Goal: Task Accomplishment & Management: Complete application form

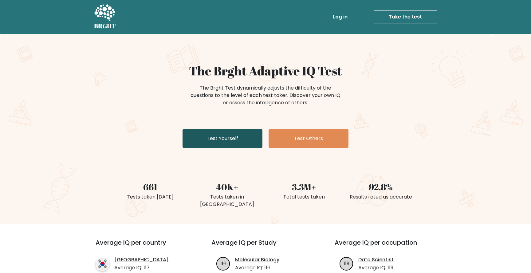
click at [228, 140] on link "Test Yourself" at bounding box center [223, 139] width 80 height 20
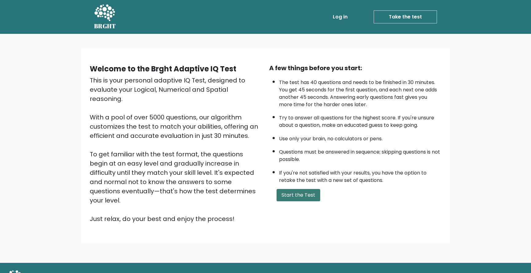
click at [292, 196] on button "Start the Test" at bounding box center [299, 195] width 44 height 12
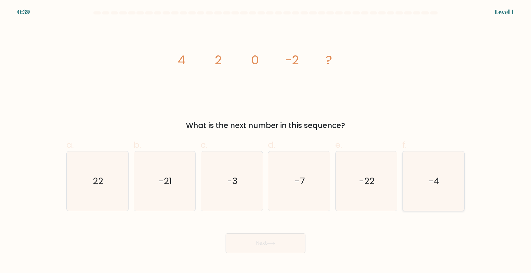
click at [427, 186] on icon "-4" at bounding box center [433, 180] width 59 height 59
click at [266, 141] on input "f. -4" at bounding box center [266, 139] width 0 height 4
radio input "true"
click at [275, 241] on button "Next" at bounding box center [266, 243] width 80 height 20
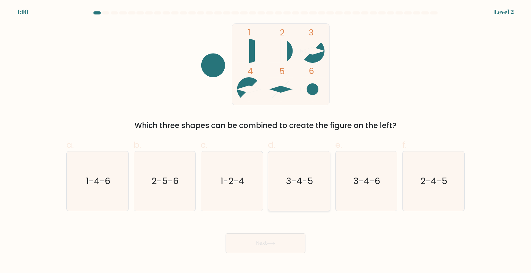
click at [301, 193] on icon "3-4-5" at bounding box center [299, 180] width 59 height 59
click at [266, 141] on input "d. 3-4-5" at bounding box center [266, 139] width 0 height 4
radio input "true"
click at [270, 244] on icon at bounding box center [271, 243] width 8 height 3
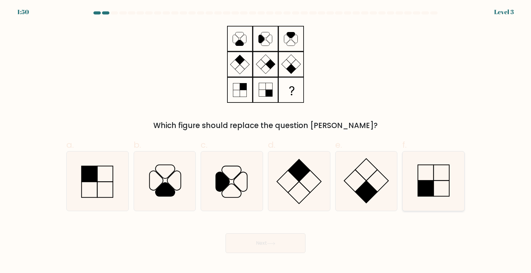
click at [428, 189] on rect at bounding box center [426, 189] width 16 height 16
click at [266, 141] on input "f." at bounding box center [266, 139] width 0 height 4
radio input "true"
click at [278, 242] on button "Next" at bounding box center [266, 243] width 80 height 20
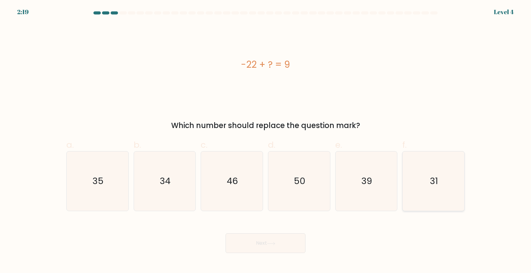
click at [448, 187] on icon "31" at bounding box center [433, 180] width 59 height 59
click at [266, 141] on input "f. 31" at bounding box center [266, 139] width 0 height 4
radio input "true"
click at [277, 243] on button "Next" at bounding box center [266, 243] width 80 height 20
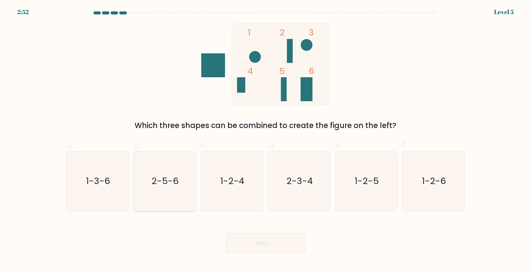
click at [164, 204] on icon "2-5-6" at bounding box center [164, 180] width 59 height 59
click at [266, 141] on input "b. 2-5-6" at bounding box center [266, 139] width 0 height 4
radio input "true"
click at [269, 242] on icon at bounding box center [271, 243] width 8 height 3
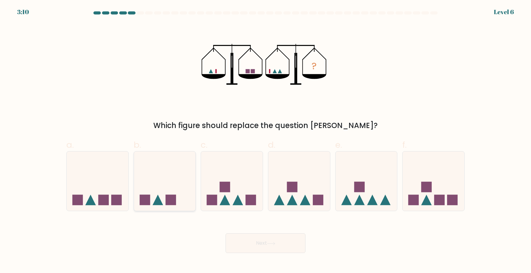
click at [188, 199] on icon at bounding box center [165, 181] width 62 height 51
click at [266, 141] on input "b." at bounding box center [266, 139] width 0 height 4
radio input "true"
click at [256, 244] on button "Next" at bounding box center [266, 243] width 80 height 20
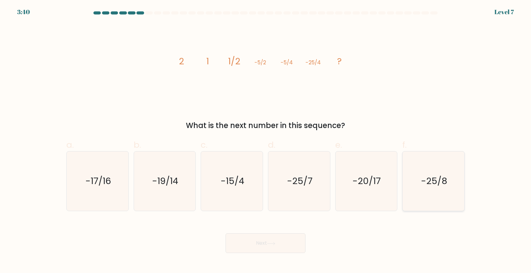
click at [455, 199] on icon "-25/8" at bounding box center [433, 180] width 59 height 59
click at [266, 141] on input "f. -25/8" at bounding box center [266, 139] width 0 height 4
radio input "true"
click at [269, 246] on button "Next" at bounding box center [266, 243] width 80 height 20
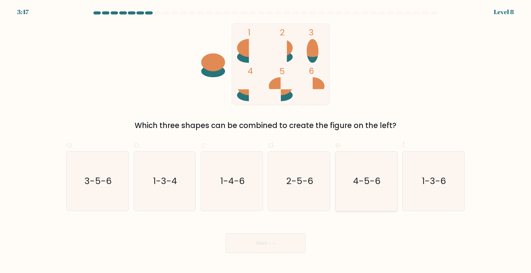
click at [368, 181] on text "4-5-6" at bounding box center [366, 181] width 27 height 12
click at [266, 141] on input "e. 4-5-6" at bounding box center [266, 139] width 0 height 4
radio input "true"
click at [269, 242] on icon at bounding box center [271, 243] width 8 height 3
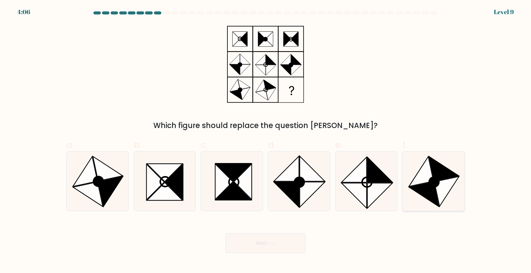
click at [439, 184] on icon at bounding box center [435, 182] width 10 height 10
click at [266, 141] on input "f." at bounding box center [266, 139] width 0 height 4
radio input "true"
click at [259, 246] on button "Next" at bounding box center [266, 243] width 80 height 20
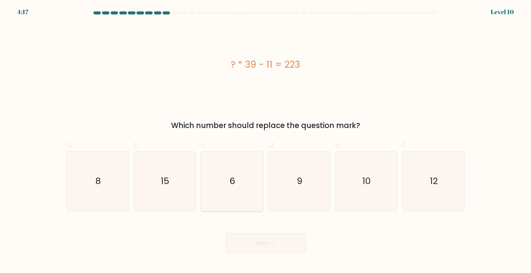
click at [224, 180] on icon "6" at bounding box center [231, 180] width 59 height 59
click at [266, 141] on input "c. 6" at bounding box center [266, 139] width 0 height 4
radio input "true"
click at [256, 242] on button "Next" at bounding box center [266, 243] width 80 height 20
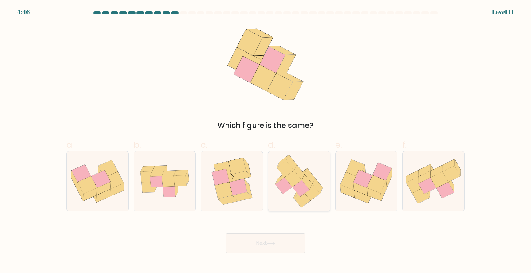
click at [297, 183] on icon at bounding box center [299, 180] width 58 height 59
click at [266, 141] on input "d." at bounding box center [266, 139] width 0 height 4
radio input "true"
click at [269, 244] on icon at bounding box center [271, 243] width 8 height 3
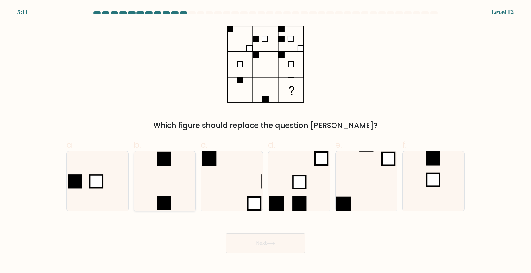
click at [180, 196] on icon at bounding box center [164, 180] width 59 height 59
click at [266, 141] on input "b." at bounding box center [266, 139] width 0 height 4
radio input "true"
click at [270, 243] on icon at bounding box center [271, 243] width 7 height 3
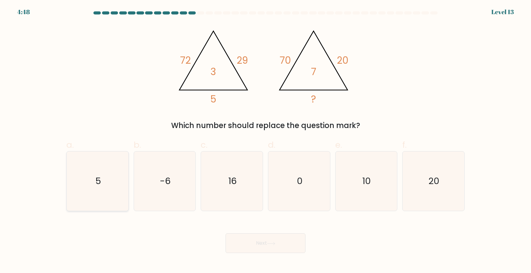
click at [112, 199] on icon "5" at bounding box center [97, 180] width 59 height 59
click at [266, 141] on input "a. 5" at bounding box center [266, 139] width 0 height 4
radio input "true"
click at [259, 246] on button "Next" at bounding box center [266, 243] width 80 height 20
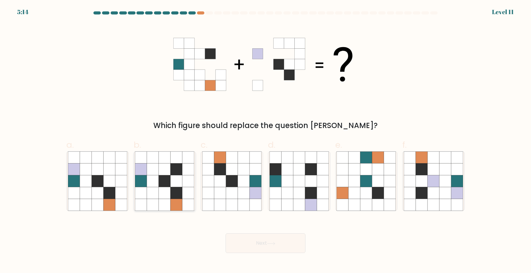
click at [158, 205] on icon at bounding box center [153, 205] width 12 height 12
click at [266, 141] on input "b." at bounding box center [266, 139] width 0 height 4
radio input "true"
click at [264, 243] on button "Next" at bounding box center [266, 243] width 80 height 20
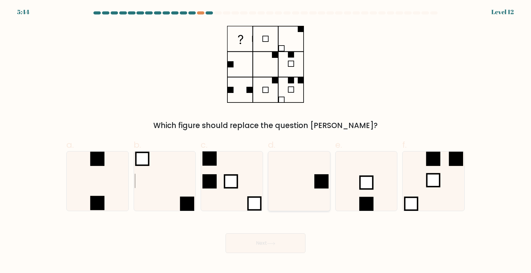
click at [290, 178] on icon at bounding box center [299, 180] width 59 height 59
click at [266, 141] on input "d." at bounding box center [266, 139] width 0 height 4
radio input "true"
click at [256, 242] on button "Next" at bounding box center [266, 243] width 80 height 20
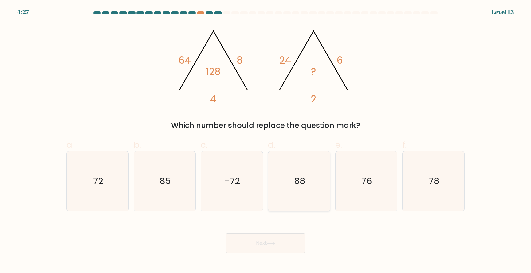
click at [314, 192] on icon "88" at bounding box center [299, 180] width 59 height 59
click at [266, 141] on input "d. 88" at bounding box center [266, 139] width 0 height 4
radio input "true"
click at [269, 252] on button "Next" at bounding box center [266, 243] width 80 height 20
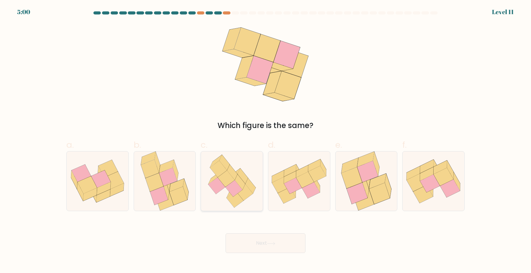
click at [241, 182] on icon at bounding box center [240, 181] width 10 height 15
click at [266, 141] on input "c." at bounding box center [266, 139] width 0 height 4
radio input "true"
click at [257, 246] on button "Next" at bounding box center [266, 243] width 80 height 20
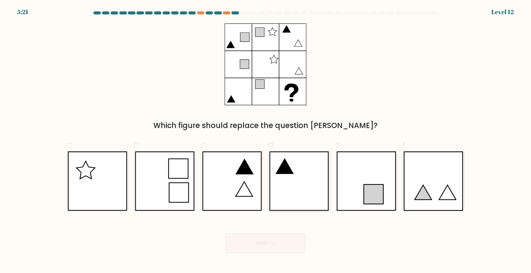
click at [295, 160] on icon at bounding box center [299, 180] width 60 height 59
click at [266, 141] on input "d." at bounding box center [266, 139] width 0 height 4
radio input "true"
click at [264, 242] on button "Next" at bounding box center [266, 243] width 80 height 20
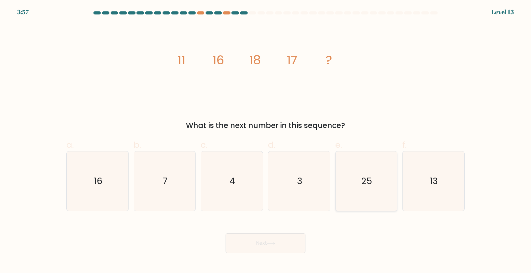
click at [360, 157] on icon "25" at bounding box center [366, 180] width 59 height 59
click at [266, 141] on input "e. 25" at bounding box center [266, 139] width 0 height 4
radio input "true"
click at [268, 241] on button "Next" at bounding box center [266, 243] width 80 height 20
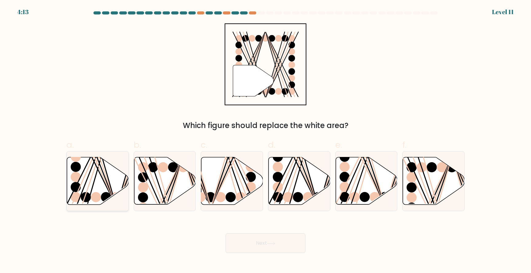
click at [107, 191] on icon at bounding box center [98, 180] width 62 height 47
click at [266, 141] on input "a." at bounding box center [266, 139] width 0 height 4
radio input "true"
click at [256, 244] on button "Next" at bounding box center [266, 243] width 80 height 20
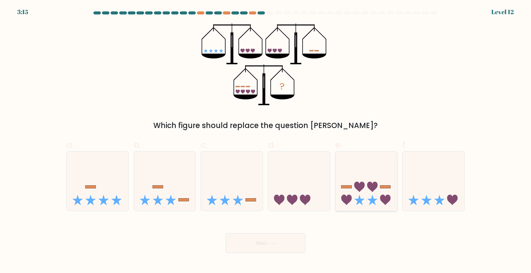
click at [365, 171] on icon at bounding box center [367, 181] width 62 height 51
click at [266, 141] on input "e." at bounding box center [266, 139] width 0 height 4
radio input "true"
click at [276, 245] on icon at bounding box center [271, 243] width 8 height 3
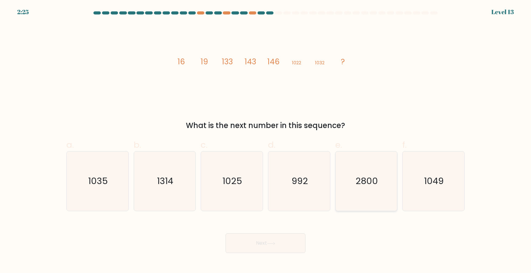
click at [388, 189] on icon "2800" at bounding box center [366, 180] width 59 height 59
click at [266, 141] on input "e. 2800" at bounding box center [266, 139] width 0 height 4
radio input "true"
click at [276, 242] on icon at bounding box center [271, 243] width 8 height 3
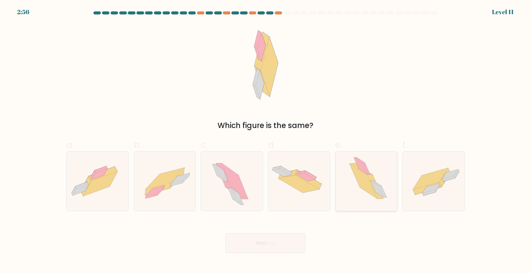
click at [364, 198] on icon at bounding box center [367, 180] width 52 height 59
click at [266, 141] on input "e." at bounding box center [266, 139] width 0 height 4
radio input "true"
click at [287, 243] on button "Next" at bounding box center [266, 243] width 80 height 20
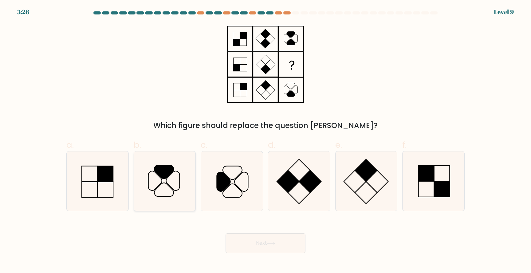
click at [163, 198] on icon at bounding box center [164, 180] width 59 height 59
click at [266, 141] on input "b." at bounding box center [266, 139] width 0 height 4
radio input "true"
click at [252, 243] on button "Next" at bounding box center [266, 243] width 80 height 20
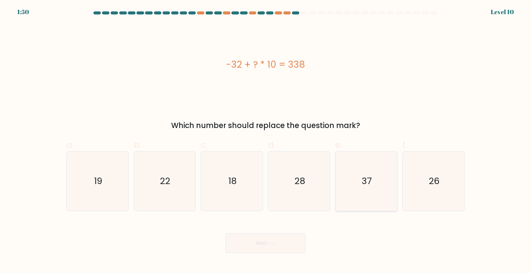
click at [367, 203] on icon "37" at bounding box center [366, 180] width 59 height 59
click at [266, 141] on input "e. 37" at bounding box center [266, 139] width 0 height 4
radio input "true"
click at [292, 244] on button "Next" at bounding box center [266, 243] width 80 height 20
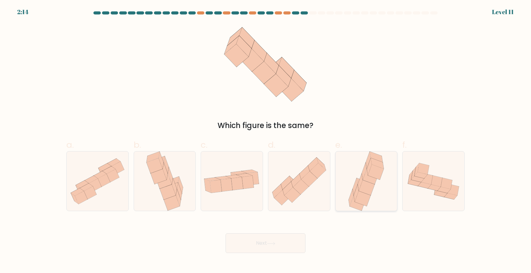
click at [366, 172] on icon at bounding box center [371, 176] width 16 height 15
click at [266, 141] on input "e." at bounding box center [266, 139] width 0 height 4
radio input "true"
click at [276, 236] on button "Next" at bounding box center [266, 243] width 80 height 20
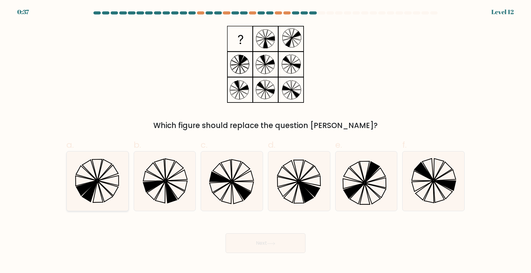
click at [81, 179] on icon at bounding box center [97, 180] width 59 height 59
click at [266, 141] on input "a." at bounding box center [266, 139] width 0 height 4
radio input "true"
click at [296, 173] on icon at bounding box center [290, 171] width 15 height 20
click at [266, 141] on input "d." at bounding box center [266, 139] width 0 height 4
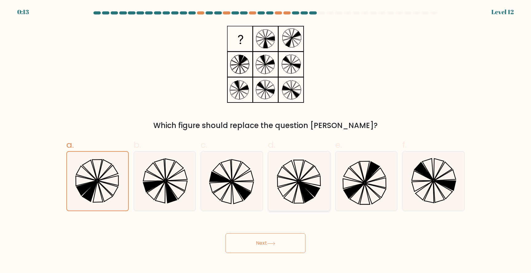
radio input "true"
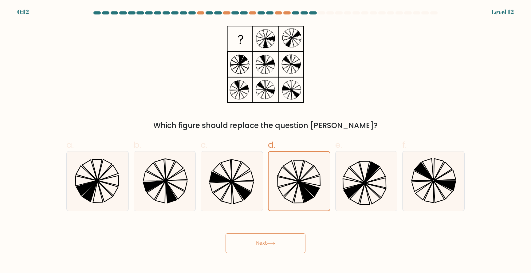
click at [272, 243] on icon at bounding box center [271, 243] width 8 height 3
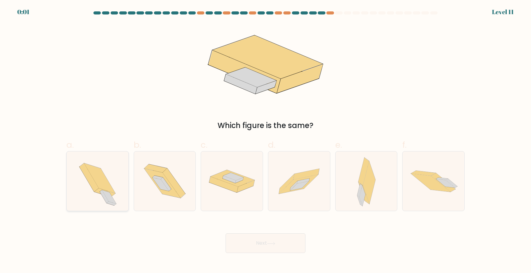
click at [105, 184] on icon at bounding box center [99, 178] width 31 height 30
click at [266, 141] on input "a." at bounding box center [266, 139] width 0 height 4
radio input "true"
click at [260, 254] on body "0:00 Level 11" at bounding box center [265, 136] width 531 height 273
click at [261, 245] on button "Next" at bounding box center [266, 243] width 80 height 20
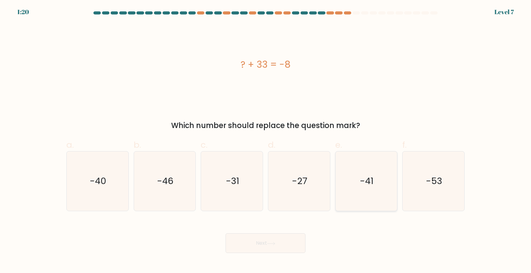
click at [363, 191] on icon "-41" at bounding box center [366, 180] width 59 height 59
click at [266, 141] on input "e. -41" at bounding box center [266, 139] width 0 height 4
radio input "true"
click at [273, 244] on icon at bounding box center [271, 243] width 8 height 3
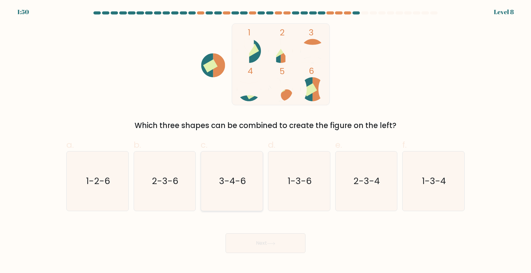
click at [249, 185] on icon "3-4-6" at bounding box center [231, 180] width 59 height 59
click at [266, 141] on input "c. 3-4-6" at bounding box center [266, 139] width 0 height 4
radio input "true"
click at [269, 236] on button "Next" at bounding box center [266, 243] width 80 height 20
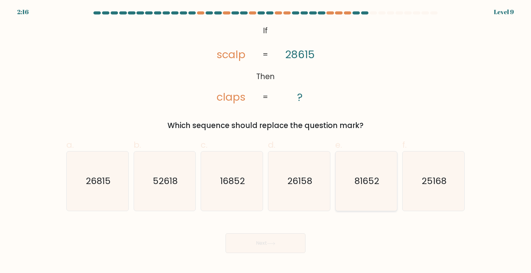
click at [375, 195] on icon "81652" at bounding box center [366, 180] width 59 height 59
click at [266, 141] on input "e. 81652" at bounding box center [266, 139] width 0 height 4
radio input "true"
click at [277, 247] on button "Next" at bounding box center [266, 243] width 80 height 20
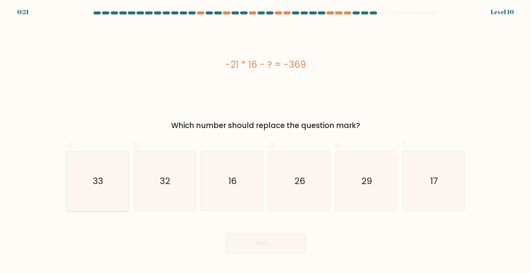
click at [78, 195] on icon "33" at bounding box center [97, 180] width 59 height 59
click at [266, 141] on input "a. 33" at bounding box center [266, 139] width 0 height 4
radio input "true"
click at [266, 238] on button "Next" at bounding box center [266, 243] width 80 height 20
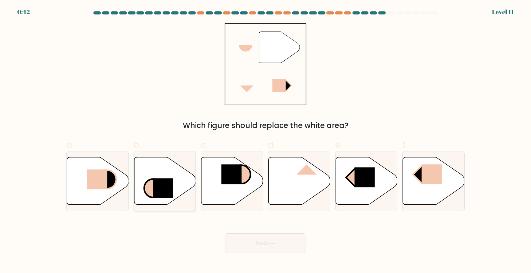
click at [138, 185] on icon at bounding box center [165, 180] width 62 height 47
click at [266, 141] on input "b." at bounding box center [266, 139] width 0 height 4
radio input "true"
click at [113, 181] on icon at bounding box center [107, 179] width 18 height 18
click at [266, 141] on input "a." at bounding box center [266, 139] width 0 height 4
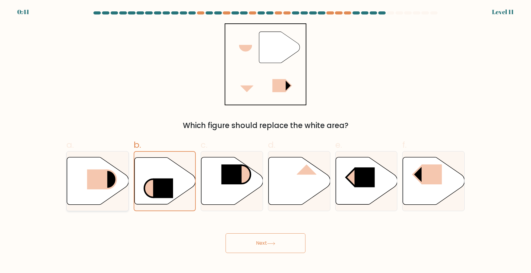
radio input "true"
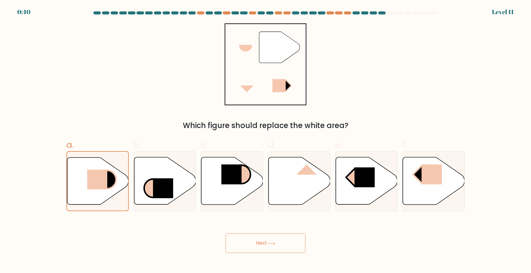
click at [248, 248] on button "Next" at bounding box center [266, 243] width 80 height 20
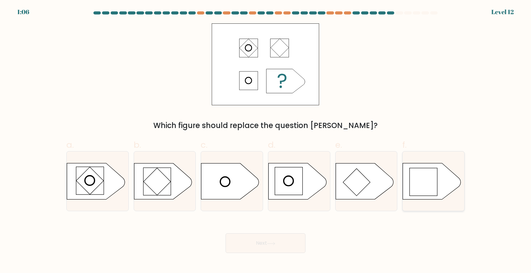
click at [433, 191] on rect at bounding box center [424, 182] width 28 height 28
click at [266, 141] on input "f." at bounding box center [266, 139] width 0 height 4
radio input "true"
click at [261, 245] on button "Next" at bounding box center [266, 243] width 80 height 20
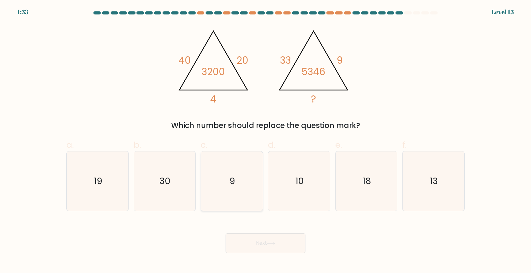
click at [220, 177] on icon "9" at bounding box center [231, 180] width 59 height 59
click at [266, 141] on input "c. 9" at bounding box center [266, 139] width 0 height 4
radio input "true"
click at [247, 244] on button "Next" at bounding box center [266, 243] width 80 height 20
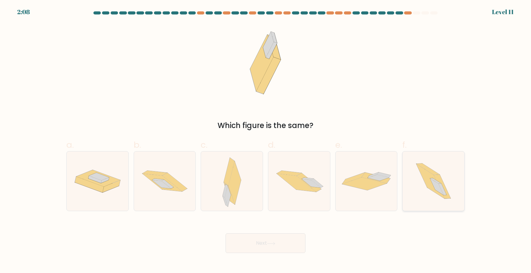
click at [427, 193] on icon at bounding box center [433, 180] width 53 height 59
click at [266, 141] on input "f." at bounding box center [266, 139] width 0 height 4
radio input "true"
click at [245, 247] on button "Next" at bounding box center [266, 243] width 80 height 20
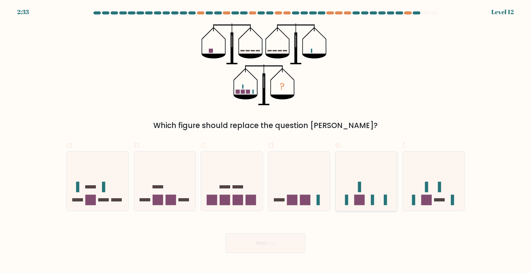
click at [379, 186] on icon at bounding box center [367, 181] width 62 height 51
click at [266, 141] on input "e." at bounding box center [266, 139] width 0 height 4
radio input "true"
click at [272, 245] on button "Next" at bounding box center [266, 243] width 80 height 20
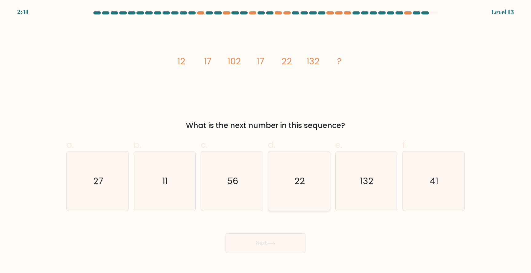
click at [290, 172] on icon "22" at bounding box center [299, 180] width 59 height 59
click at [266, 141] on input "d. 22" at bounding box center [266, 139] width 0 height 4
radio input "true"
click at [271, 245] on button "Next" at bounding box center [266, 243] width 80 height 20
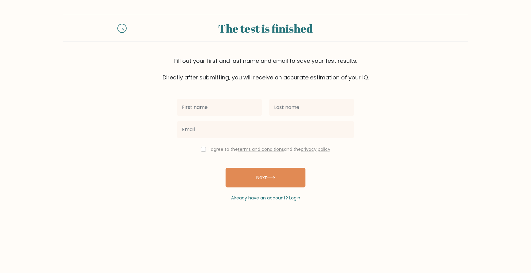
click at [214, 111] on input "text" at bounding box center [219, 107] width 85 height 17
type input "[PERSON_NAME]`"
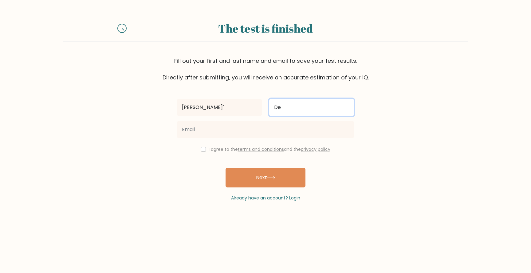
type input "D"
type input "Turner"
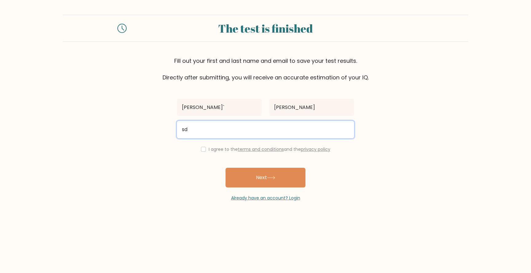
type input "s"
type input "shaughn101@hotmail.com"
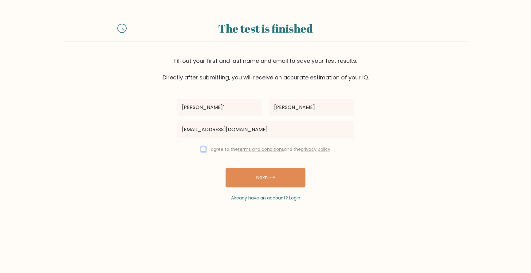
click at [202, 151] on input "checkbox" at bounding box center [203, 149] width 5 height 5
checkbox input "true"
click at [272, 178] on icon at bounding box center [271, 177] width 8 height 3
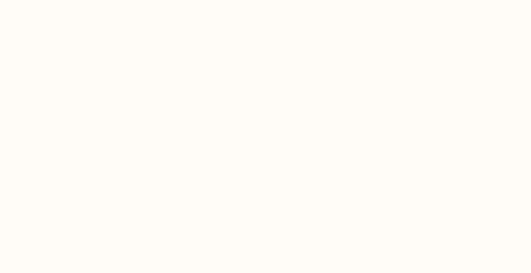
select select "CA"
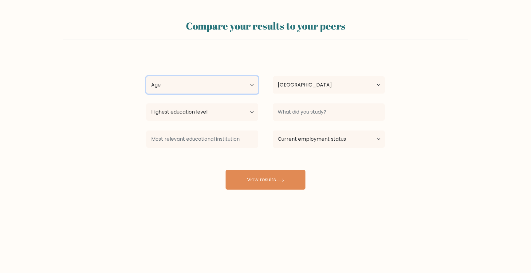
click at [196, 82] on select "Age Under 18 years old 18-24 years old 25-34 years old 35-44 years old 45-54 ye…" at bounding box center [202, 84] width 112 height 17
select select "25_34"
click at [146, 76] on select "Age Under 18 years old 18-24 years old 25-34 years old 35-44 years old 45-54 ye…" at bounding box center [202, 84] width 112 height 17
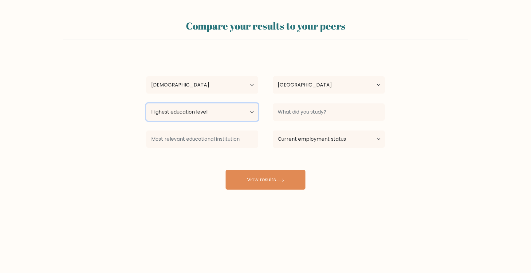
click at [197, 113] on select "Highest education level No schooling Primary Lower Secondary Upper Secondary Oc…" at bounding box center [202, 111] width 112 height 17
select select "occupation_specific"
click at [146, 103] on select "Highest education level No schooling Primary Lower Secondary Upper Secondary Oc…" at bounding box center [202, 111] width 112 height 17
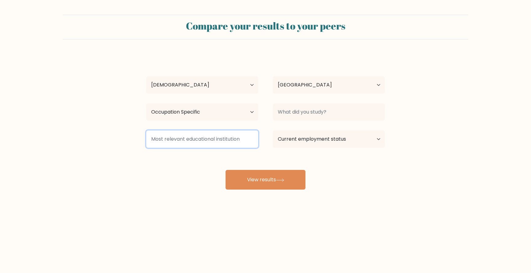
click at [202, 145] on input at bounding box center [202, 138] width 112 height 17
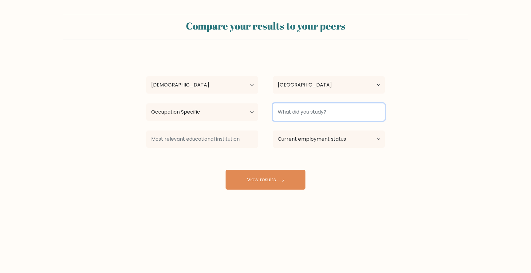
click at [329, 110] on input at bounding box center [329, 111] width 112 height 17
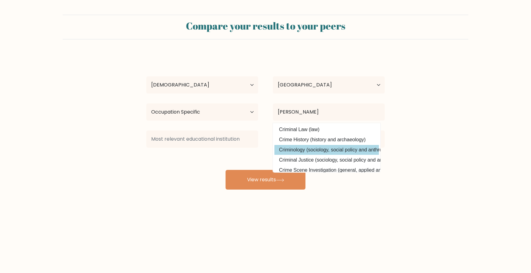
click at [369, 148] on option "Criminology (sociology, social policy and anthropology)" at bounding box center [327, 150] width 105 height 10
type input "Criminology"
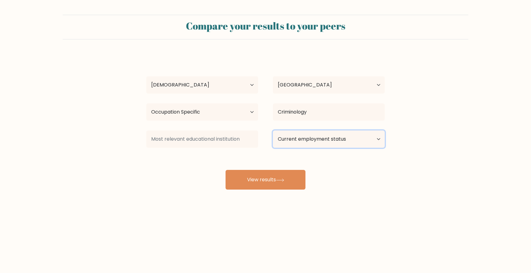
click at [357, 143] on select "Current employment status Employed Student Retired Other / prefer not to answer" at bounding box center [329, 138] width 112 height 17
select select "student"
click at [273, 130] on select "Current employment status Employed Student Retired Other / prefer not to answer" at bounding box center [329, 138] width 112 height 17
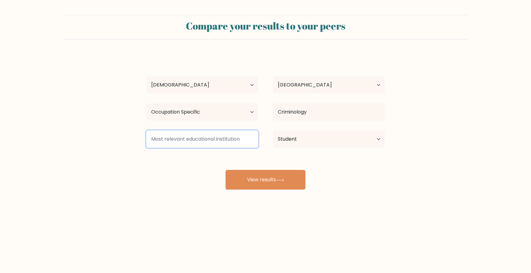
click at [241, 141] on input at bounding box center [202, 138] width 112 height 17
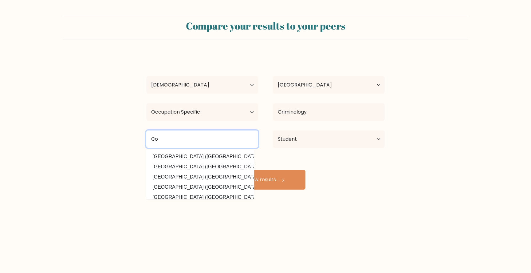
type input "C"
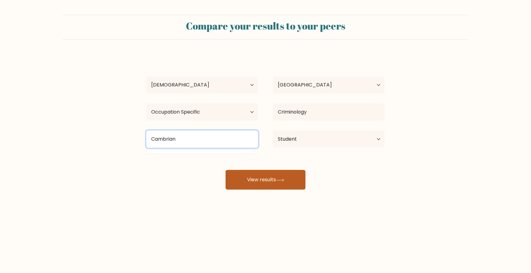
type input "Cambrian"
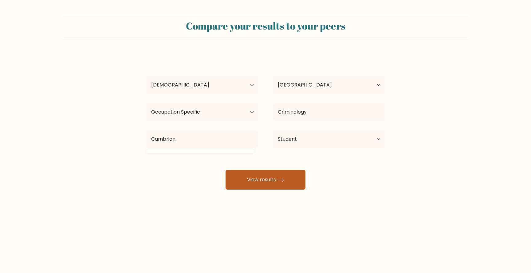
click at [261, 181] on button "View results" at bounding box center [266, 180] width 80 height 20
